Goal: Task Accomplishment & Management: Manage account settings

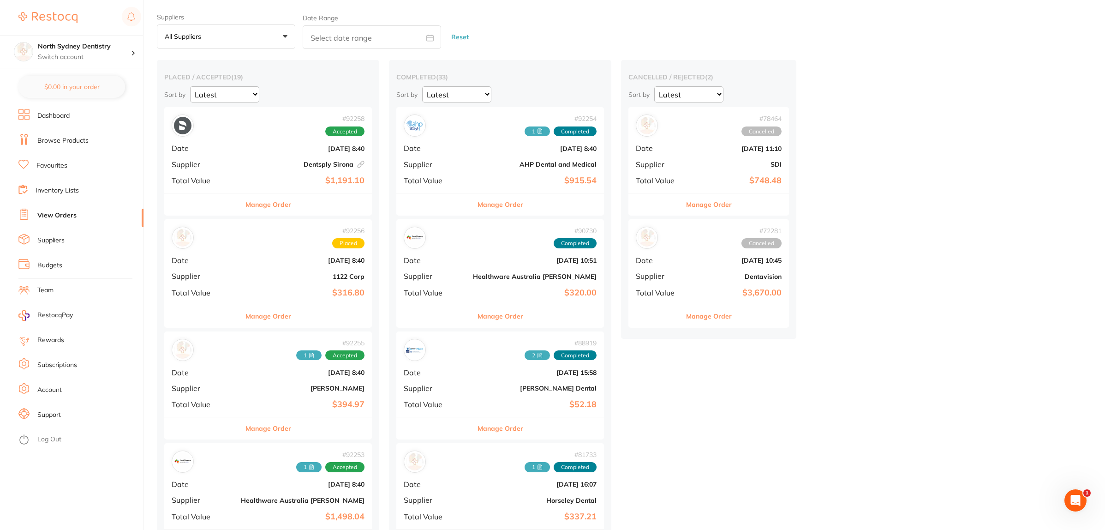
scroll to position [288, 0]
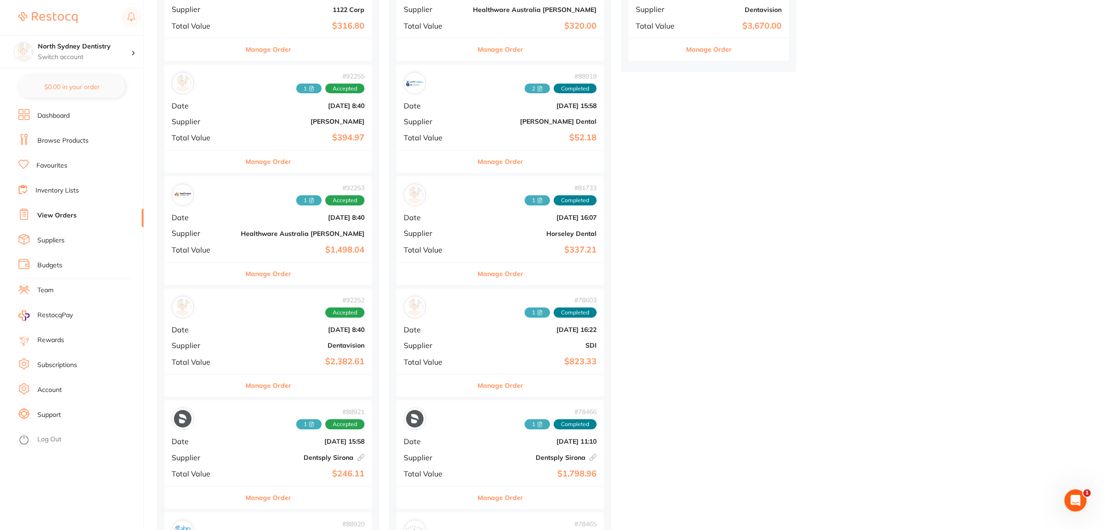
click at [246, 225] on div "# 92253 1 Accepted Date [DATE] 8:40 Supplier Healthware [GEOGRAPHIC_DATA] [PERS…" at bounding box center [268, 218] width 208 height 85
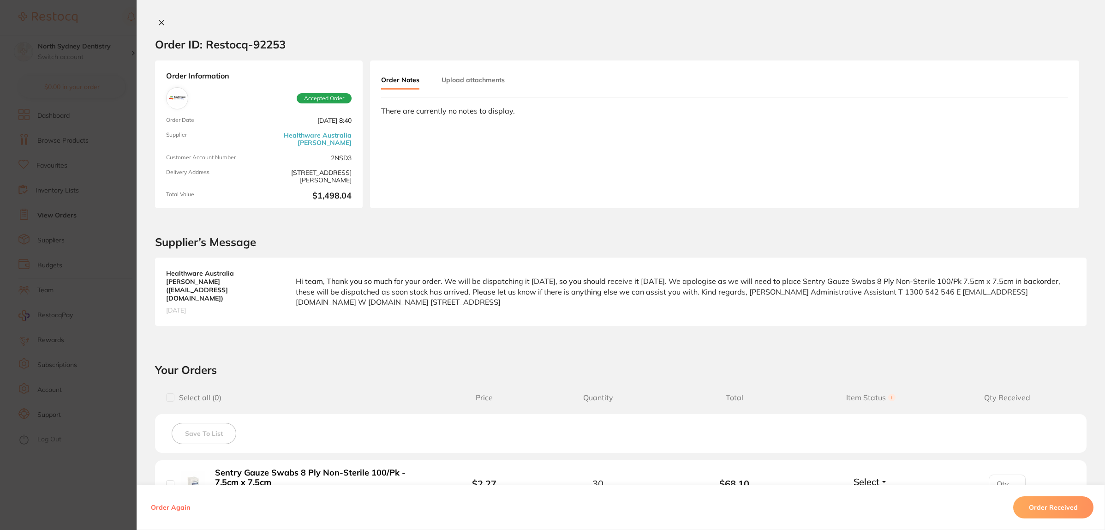
click at [469, 78] on button "Upload attachments" at bounding box center [473, 80] width 63 height 17
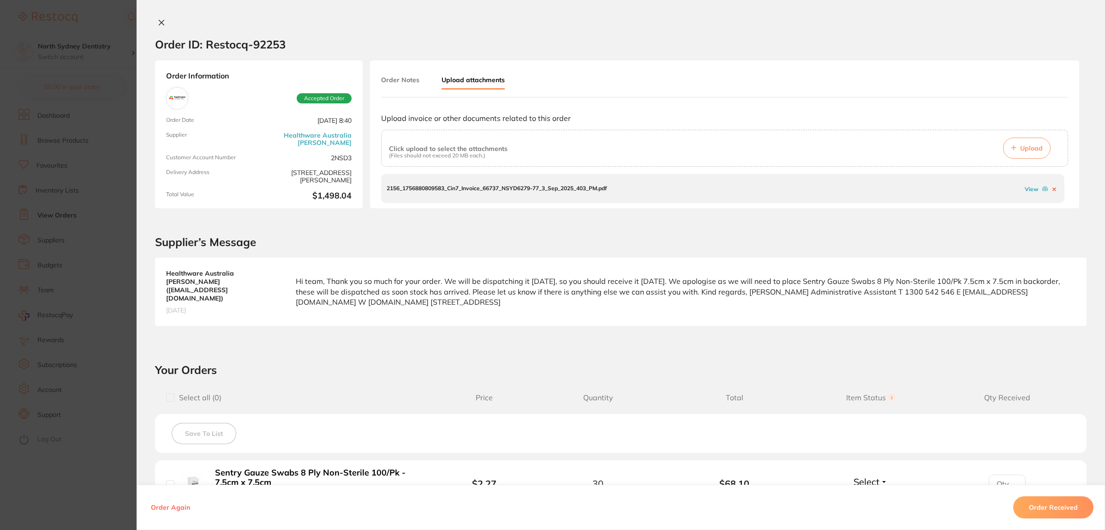
click at [1021, 152] on button "Upload" at bounding box center [1027, 148] width 48 height 21
click at [12, 217] on section "Order ID: Restocq- 92253 Order Information Accepted Order Order Date [DATE] 8:4…" at bounding box center [552, 265] width 1105 height 530
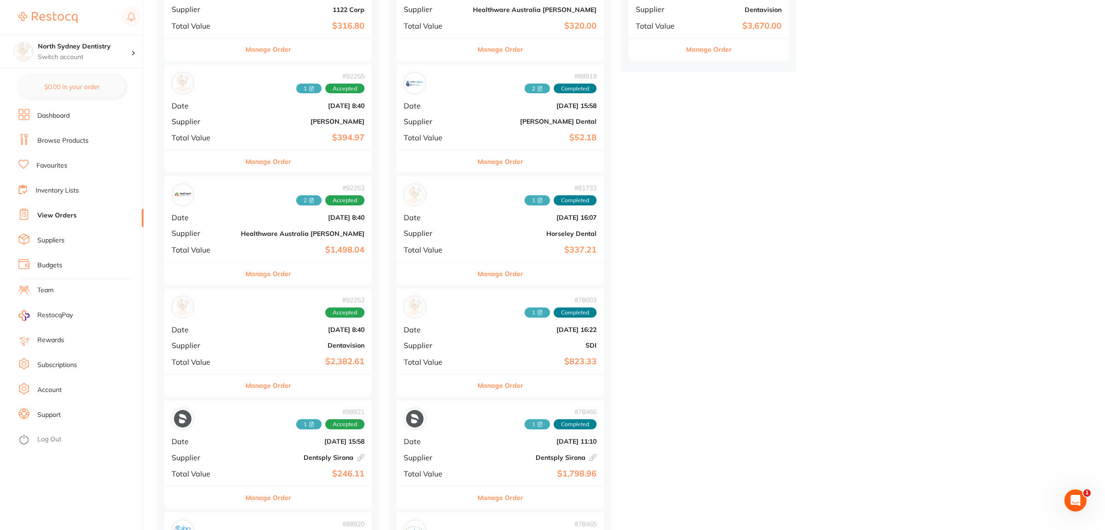
click at [0, 271] on section "North Sydney Dentistry Switch account North Sydney Dentistry $0.00 in your orde…" at bounding box center [72, 265] width 144 height 530
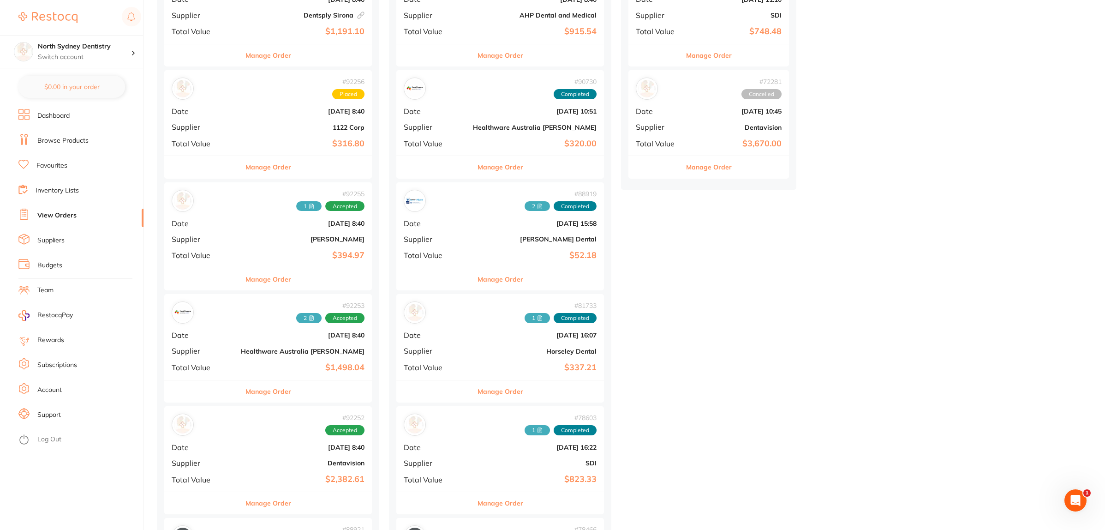
scroll to position [115, 0]
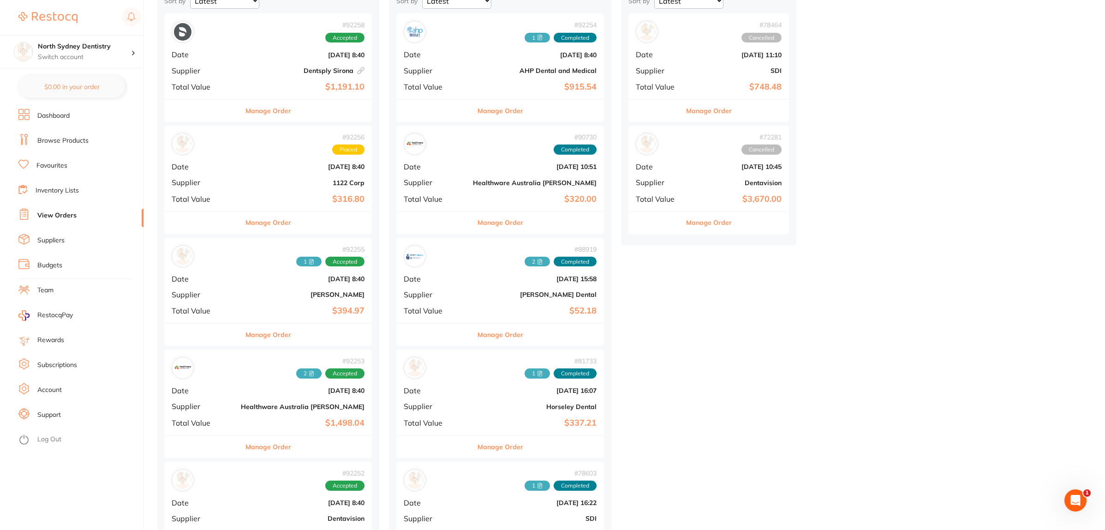
click at [254, 66] on div "# 92258 Accepted Date [DATE] 8:40 Supplier Dentsply Sirona This order has been …" at bounding box center [268, 55] width 208 height 85
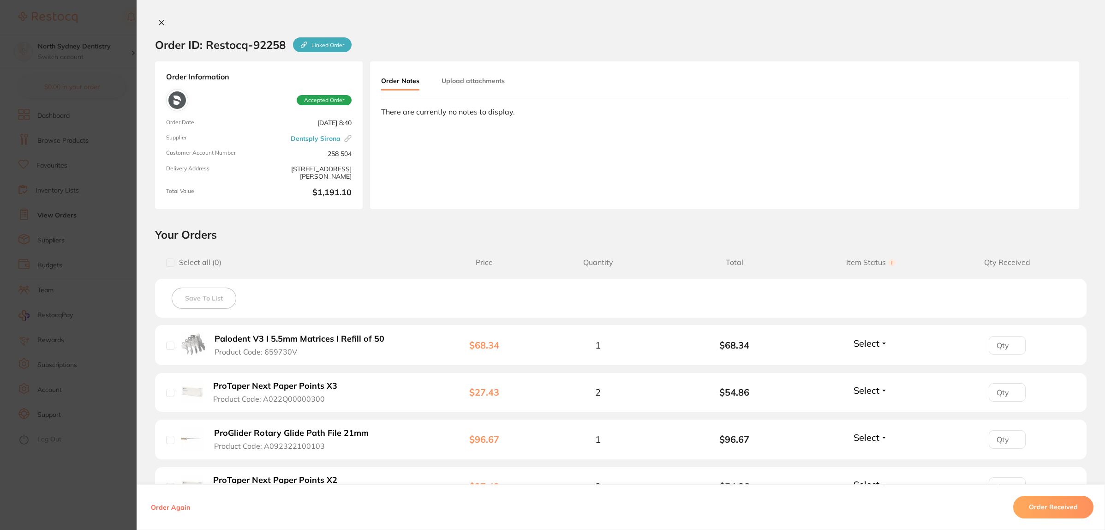
click at [488, 84] on button "Upload attachments" at bounding box center [473, 80] width 63 height 17
click at [1029, 153] on span "Upload" at bounding box center [1031, 149] width 23 height 8
